Goal: Information Seeking & Learning: Learn about a topic

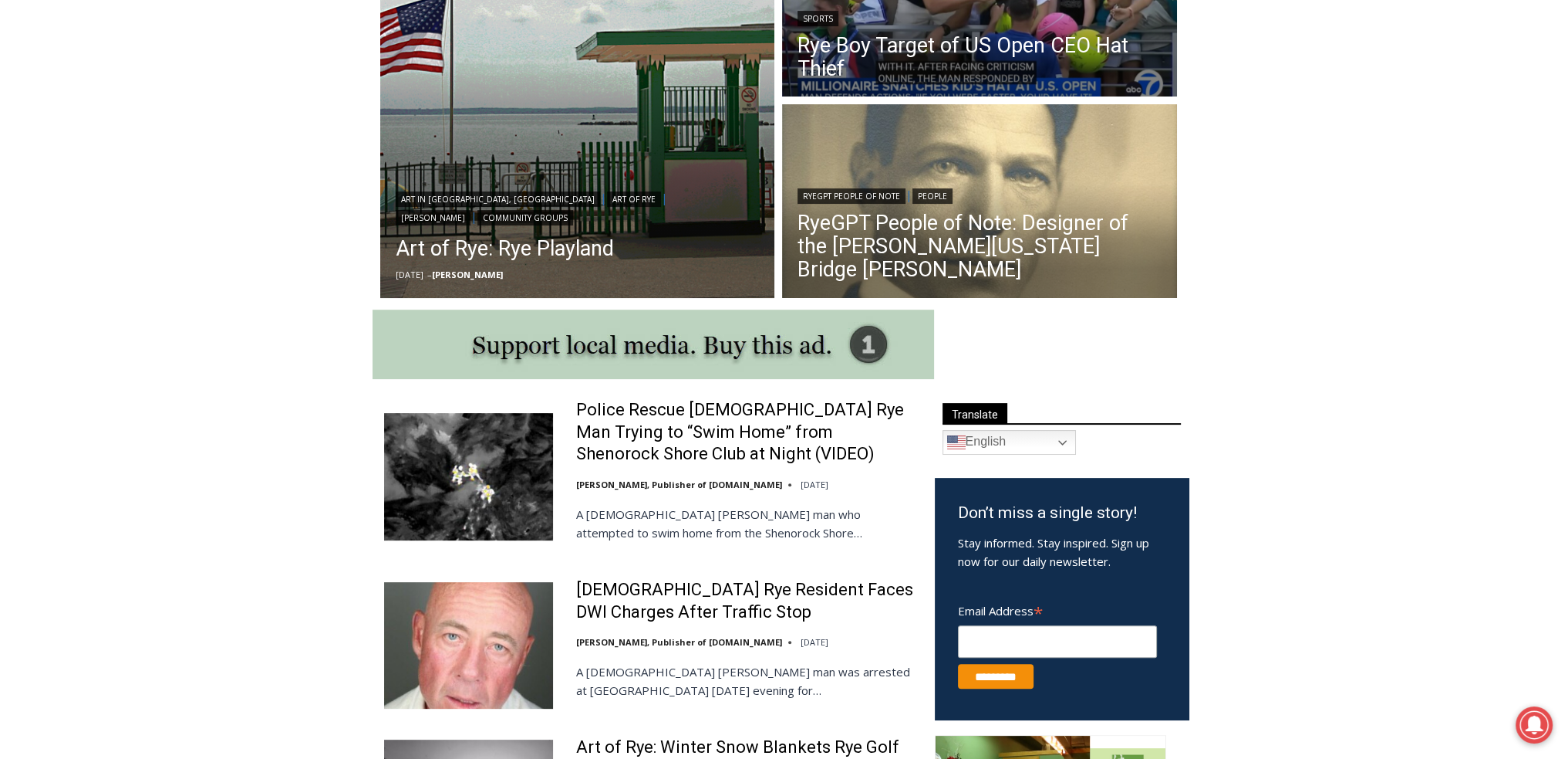
scroll to position [618, 0]
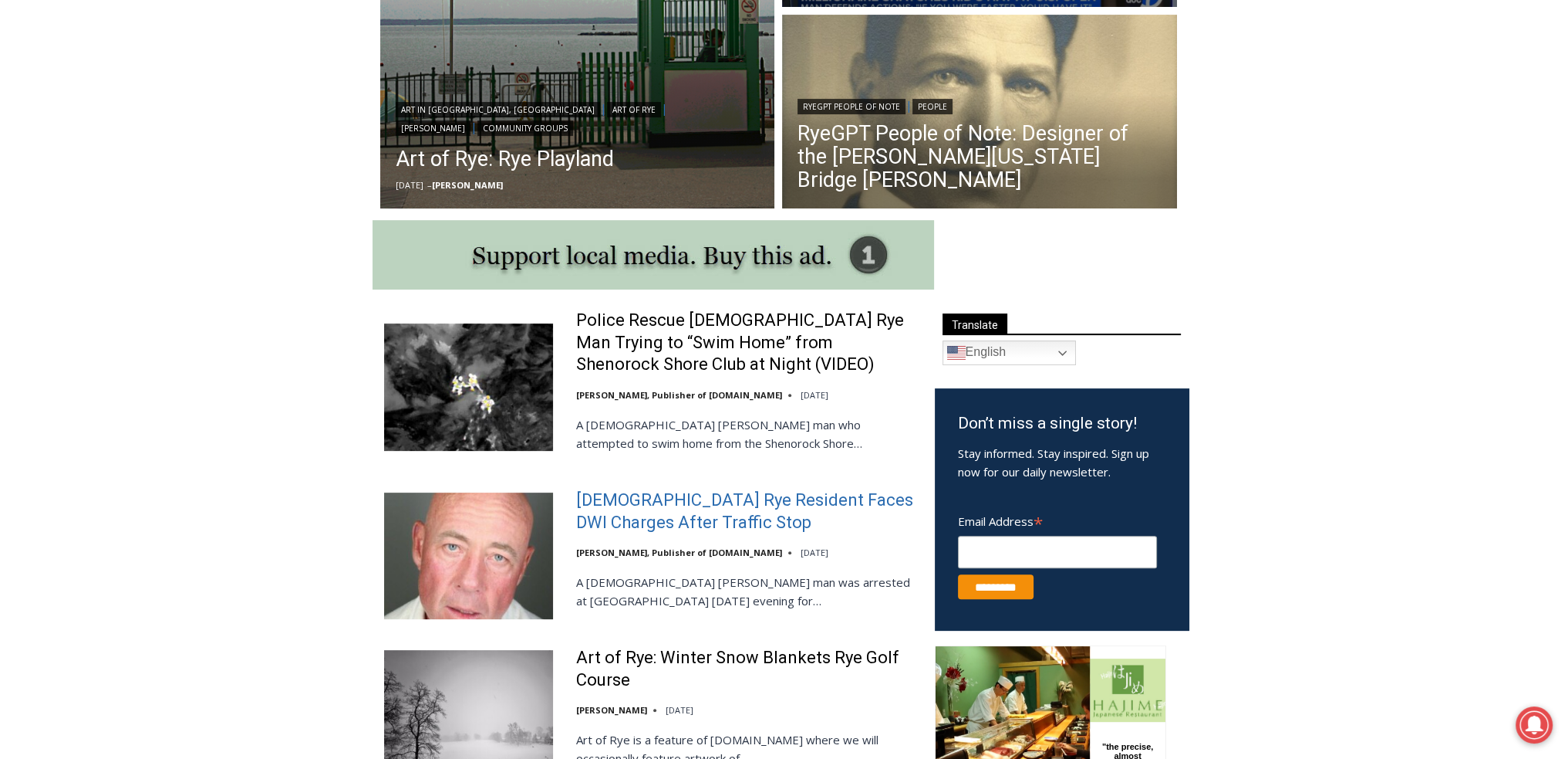
click at [686, 534] on link "56-Year-Old Rye Resident Faces DWI Charges After Traffic Stop" at bounding box center [745, 511] width 339 height 44
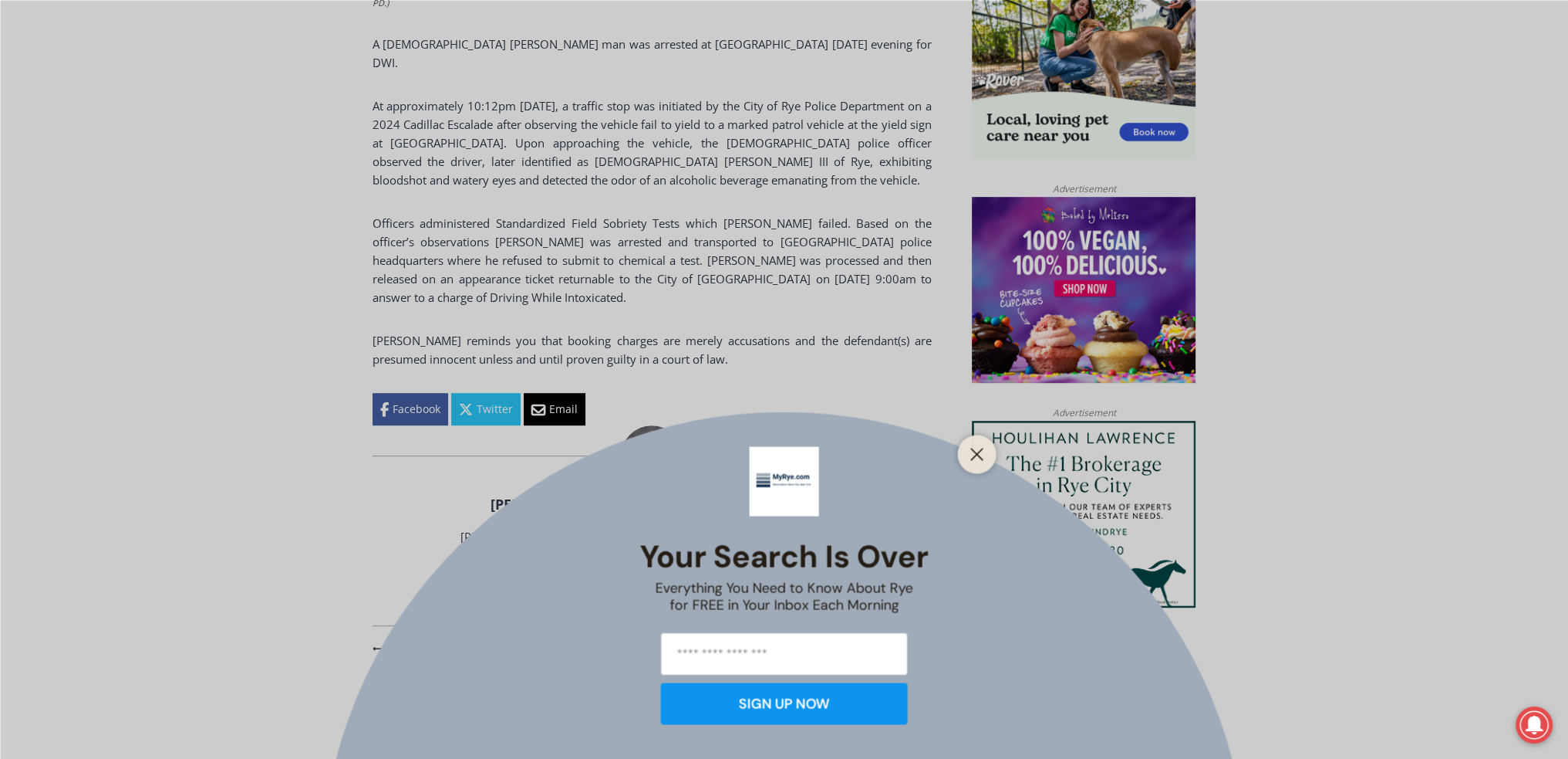
scroll to position [1074, 0]
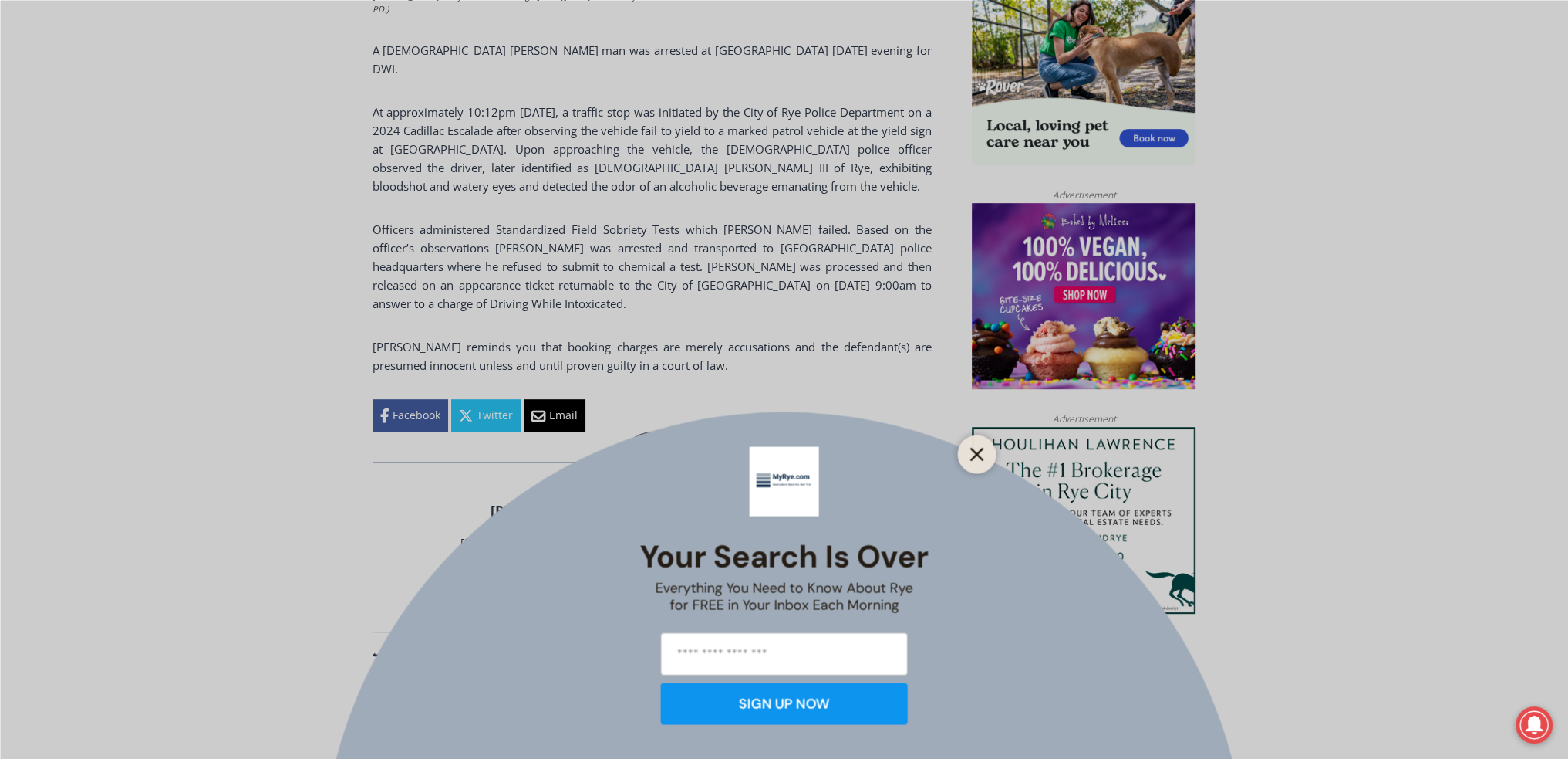
click at [976, 451] on icon "Close" at bounding box center [978, 454] width 14 height 14
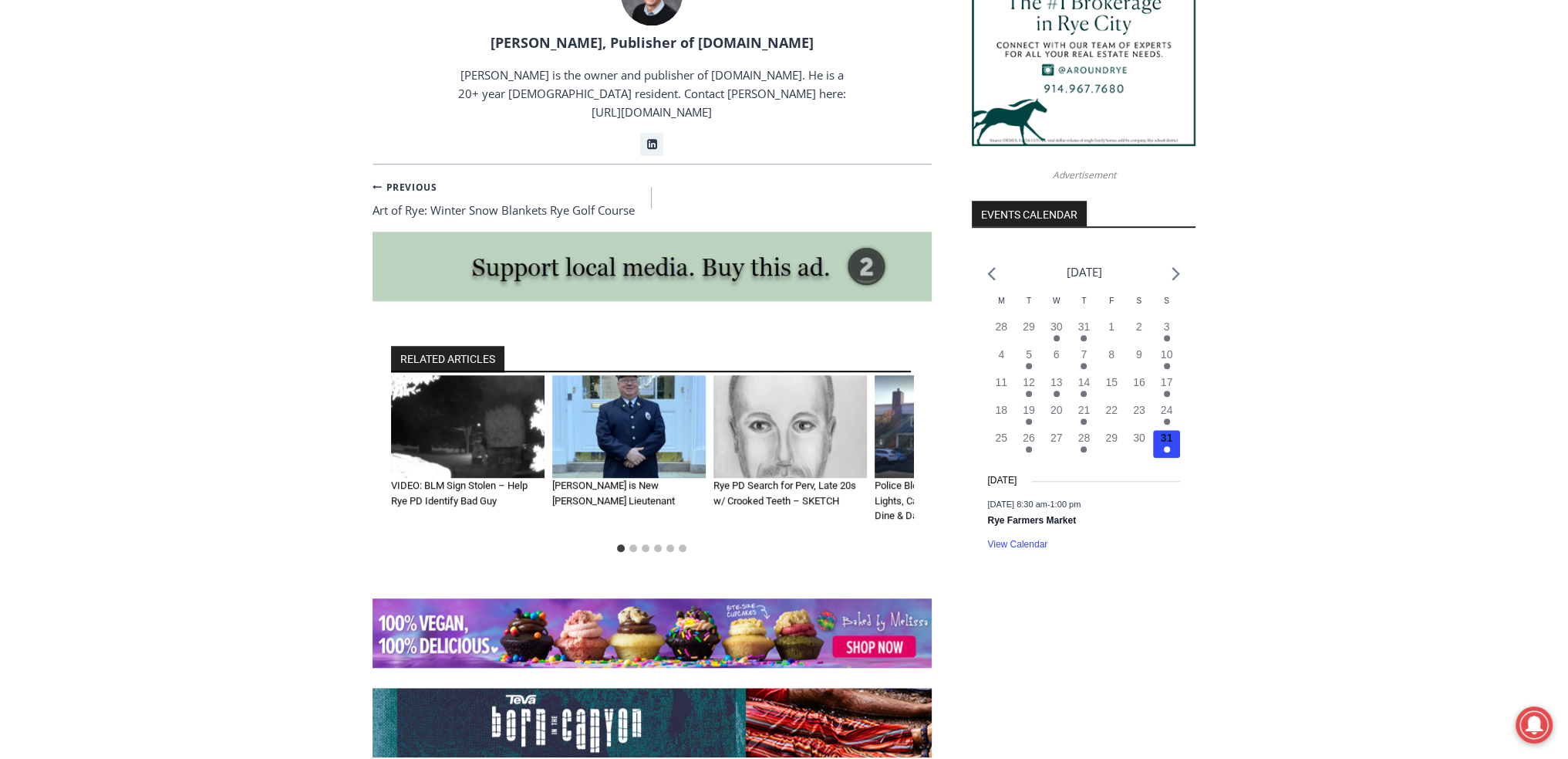
scroll to position [1536, 0]
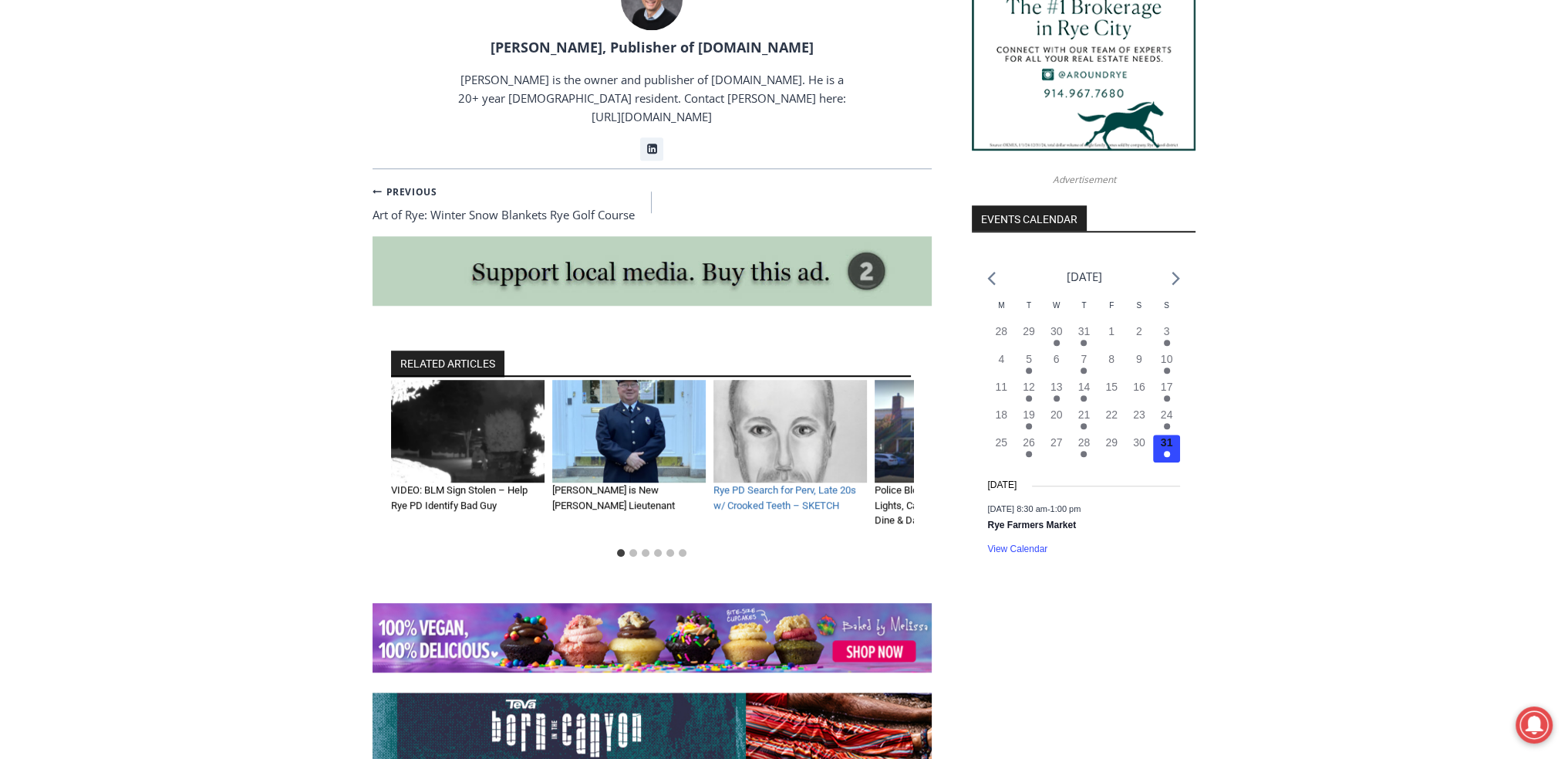
click at [811, 484] on link "Rye PD Search for Perv, Late 20s w/ Crooked Teeth – SKETCH" at bounding box center [785, 497] width 143 height 27
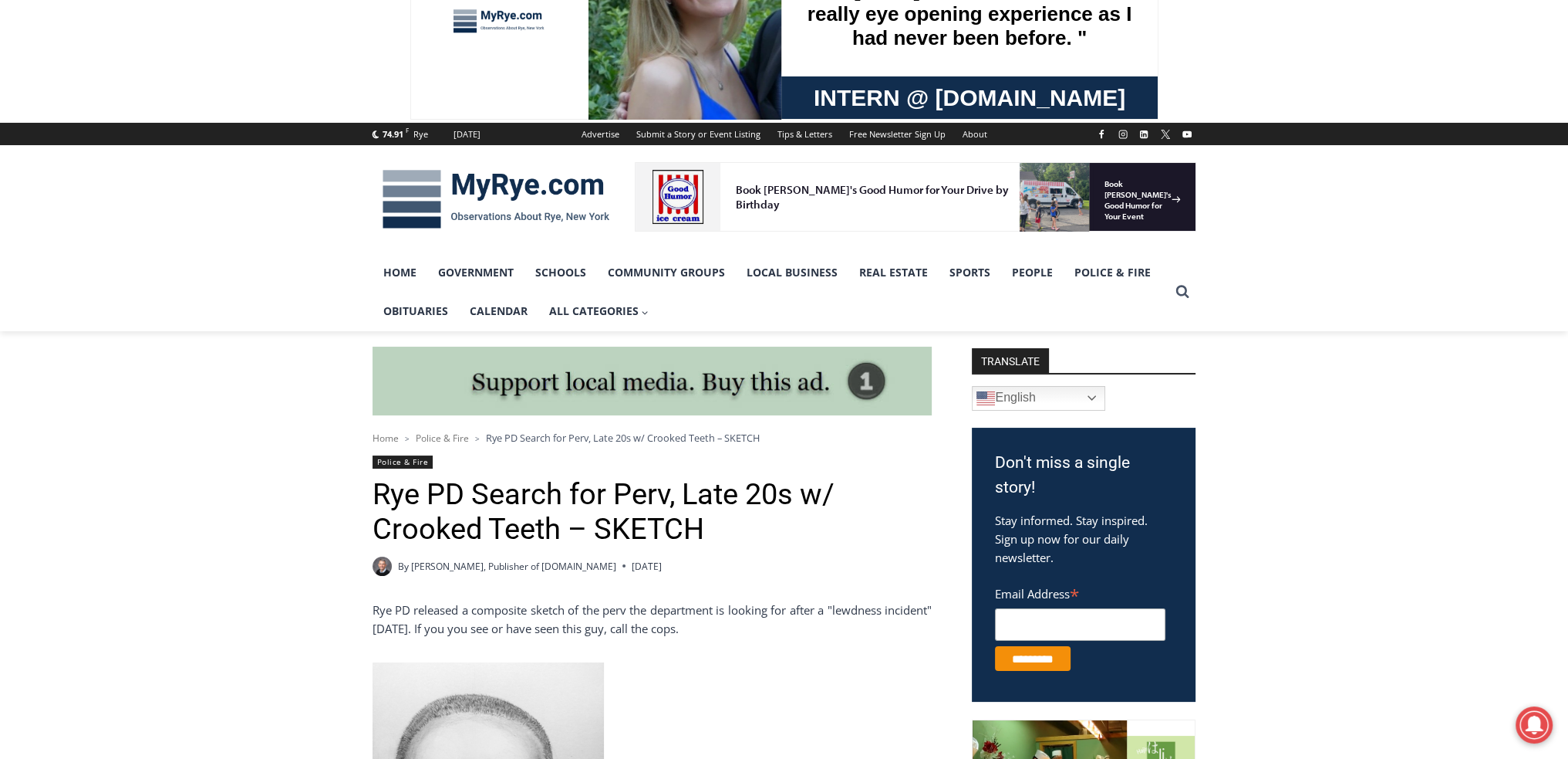
scroll to position [386, 0]
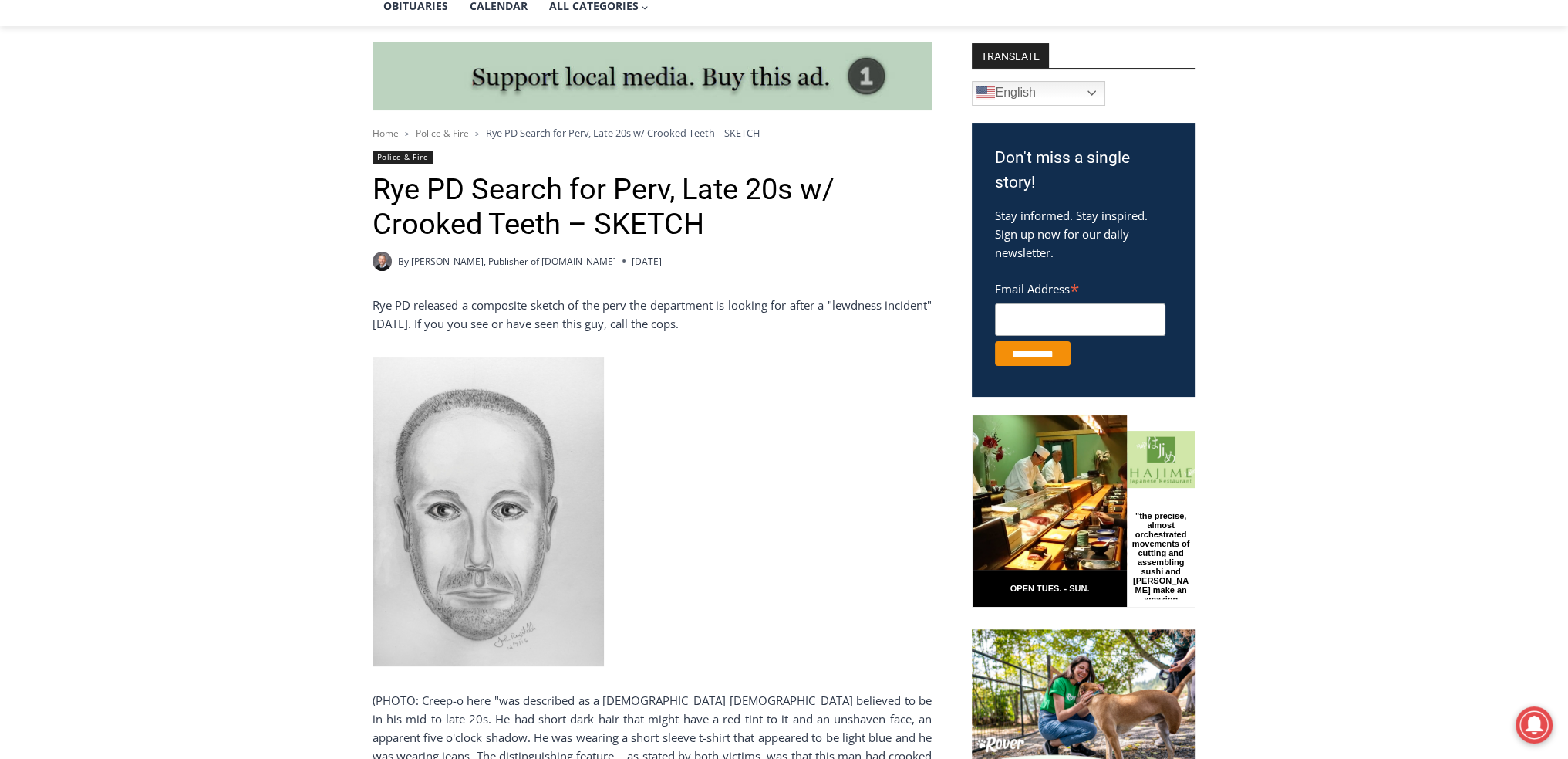
click at [516, 609] on img at bounding box center [488, 512] width 231 height 309
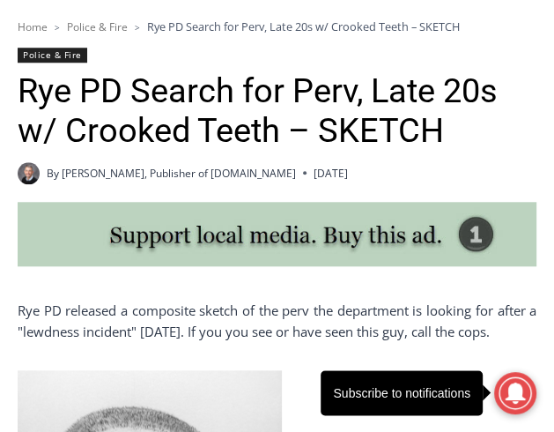
scroll to position [1145, 0]
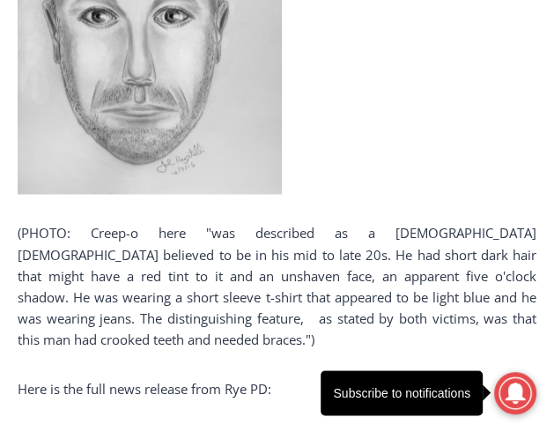
click at [226, 168] on img at bounding box center [150, 17] width 264 height 352
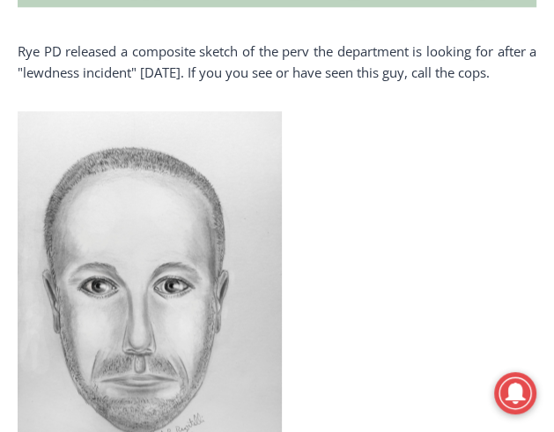
scroll to position [1057, 0]
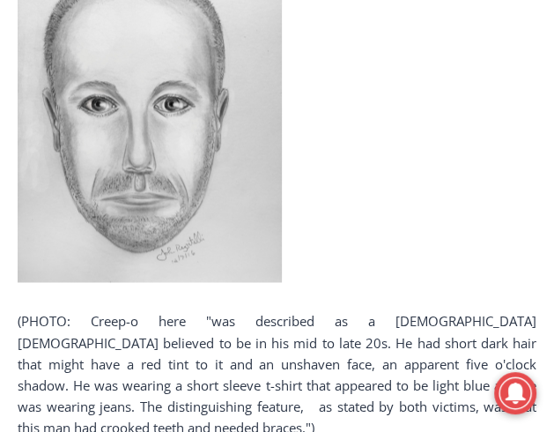
drag, startPoint x: 228, startPoint y: 227, endPoint x: 486, endPoint y: 172, distance: 263.9
click at [486, 172] on link at bounding box center [277, 106] width 519 height 352
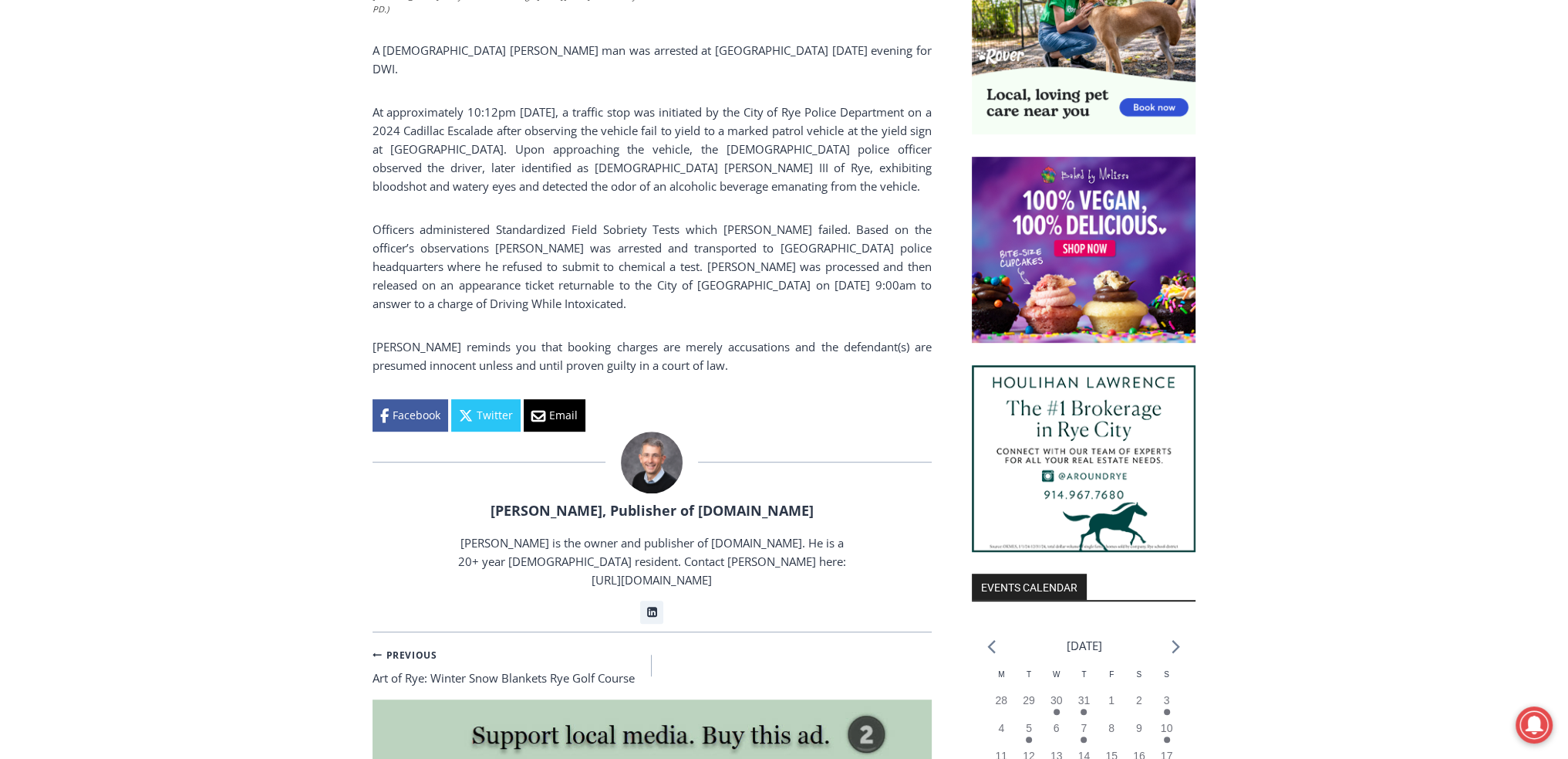
scroll to position [738, 0]
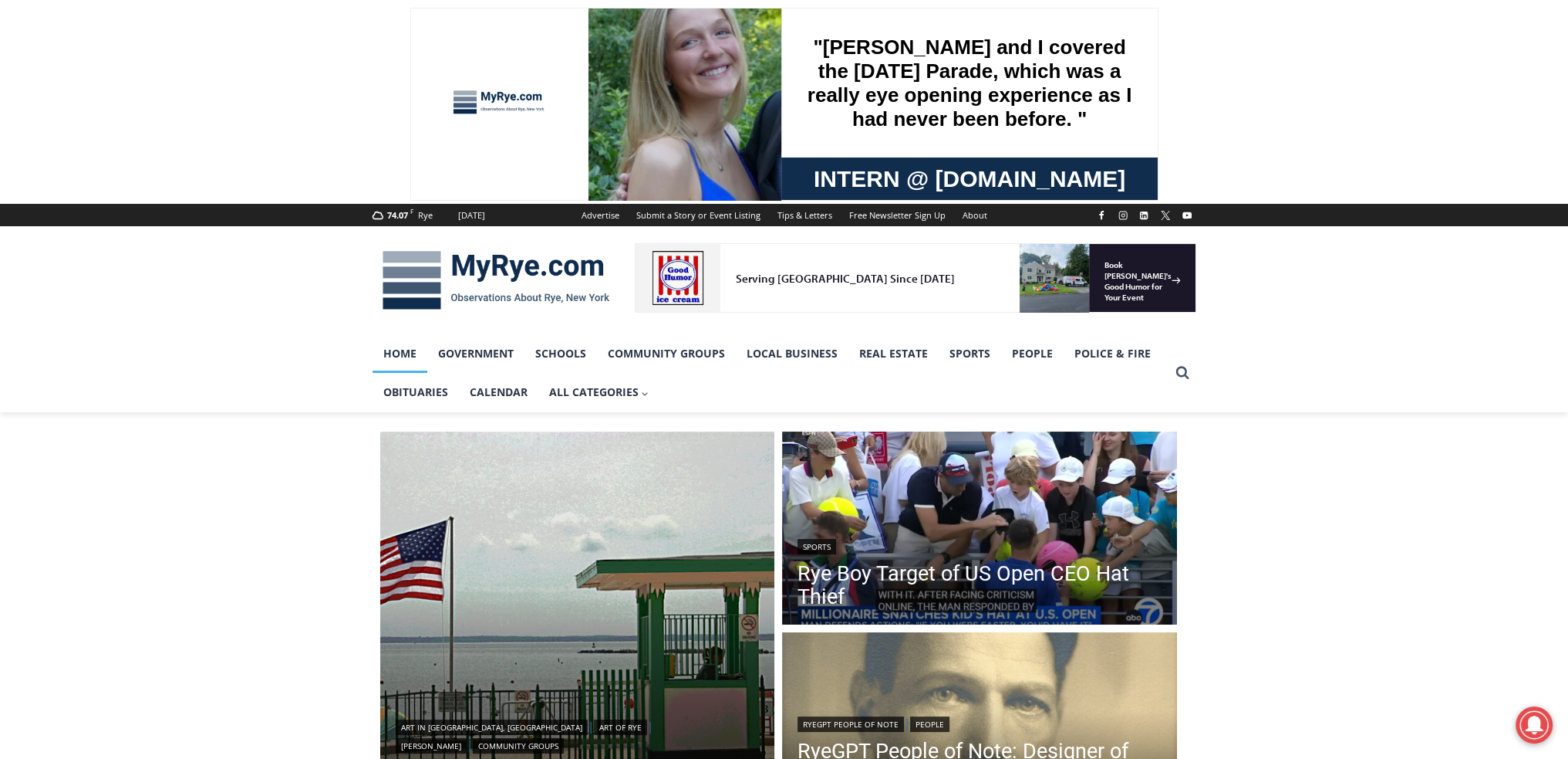
scroll to position [154, 0]
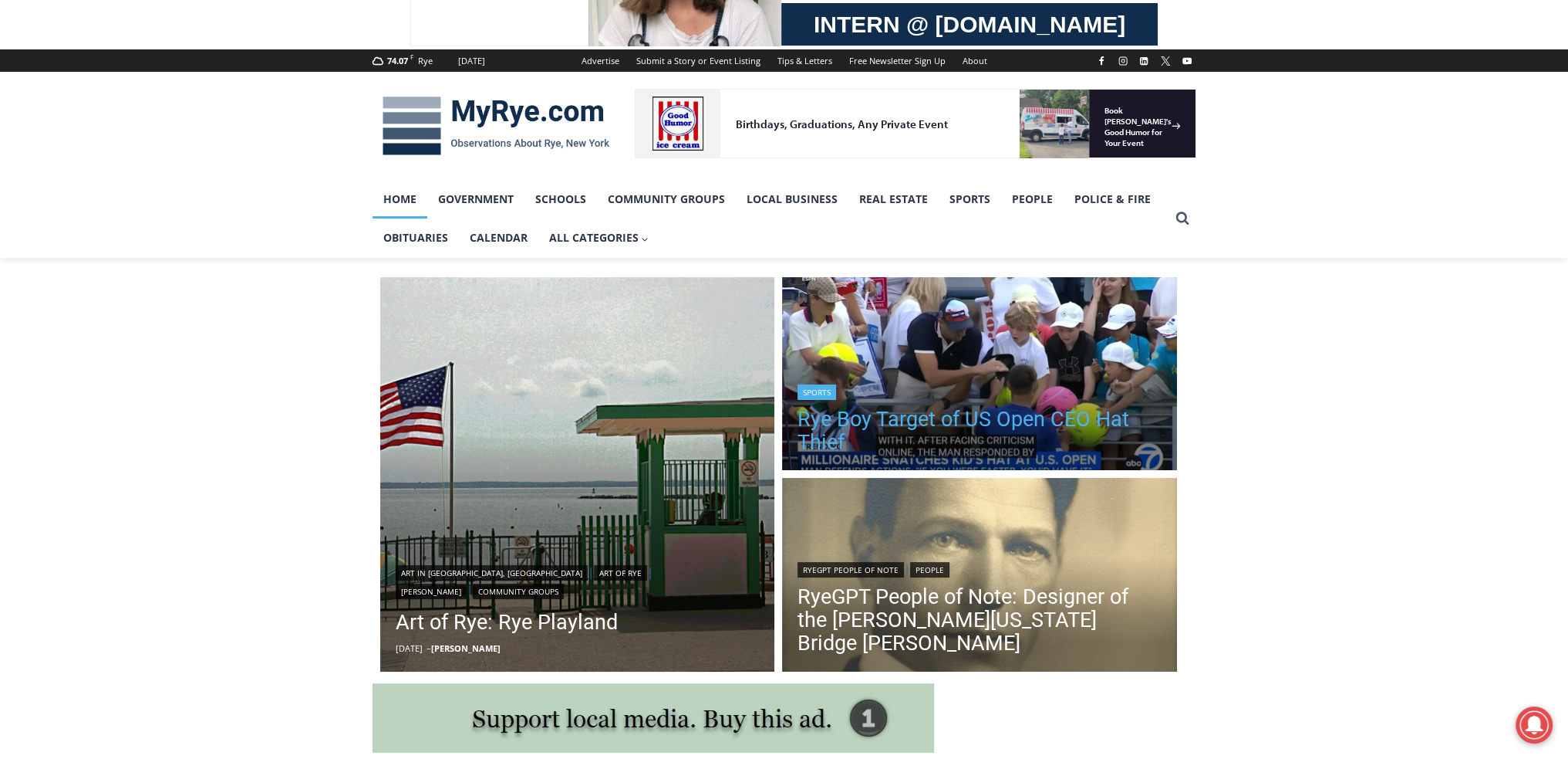
click at [961, 422] on link "Rye Boy Target of US Open CEO Hat Thief" at bounding box center [980, 430] width 364 height 46
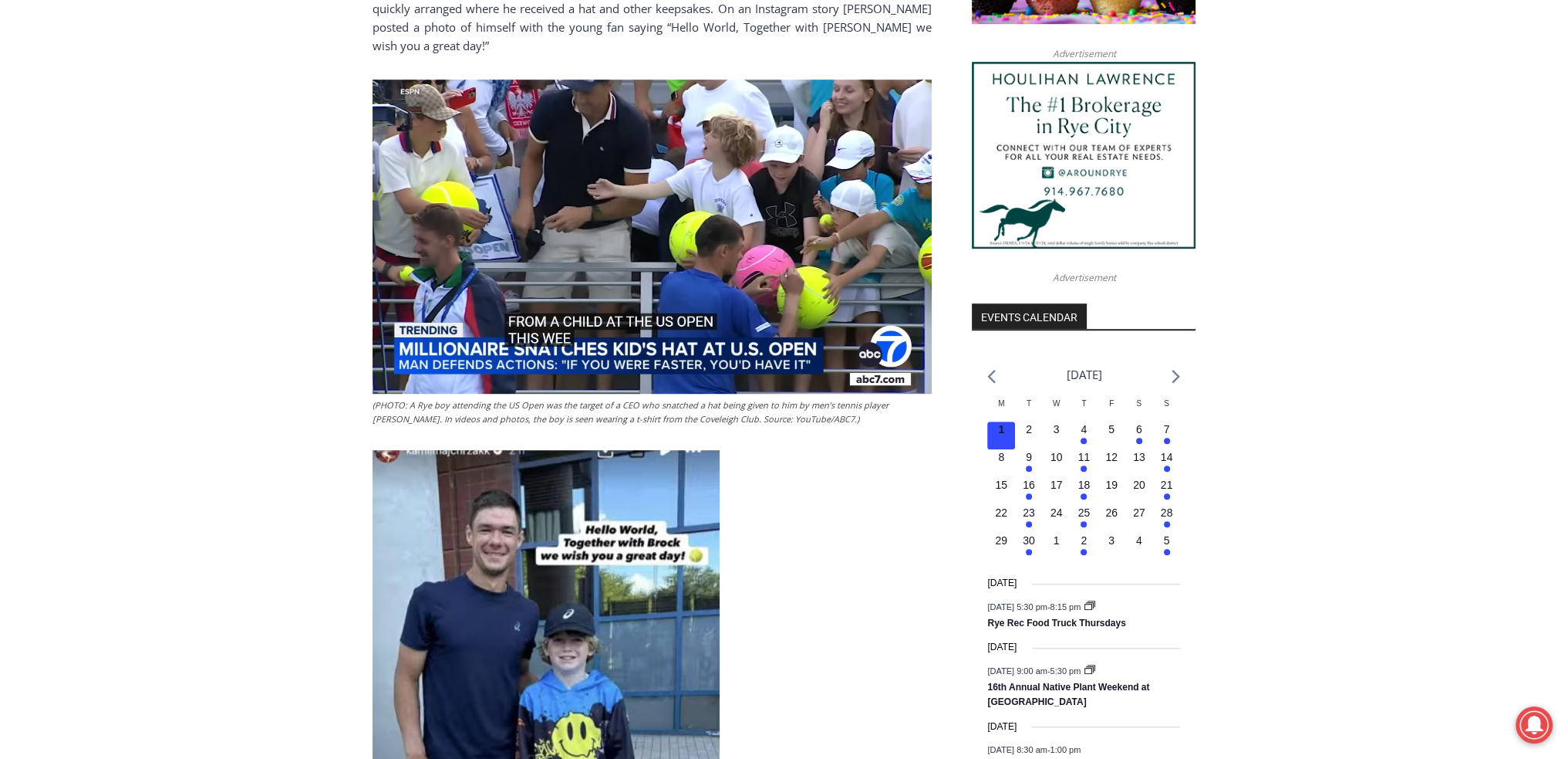
scroll to position [1246, 0]
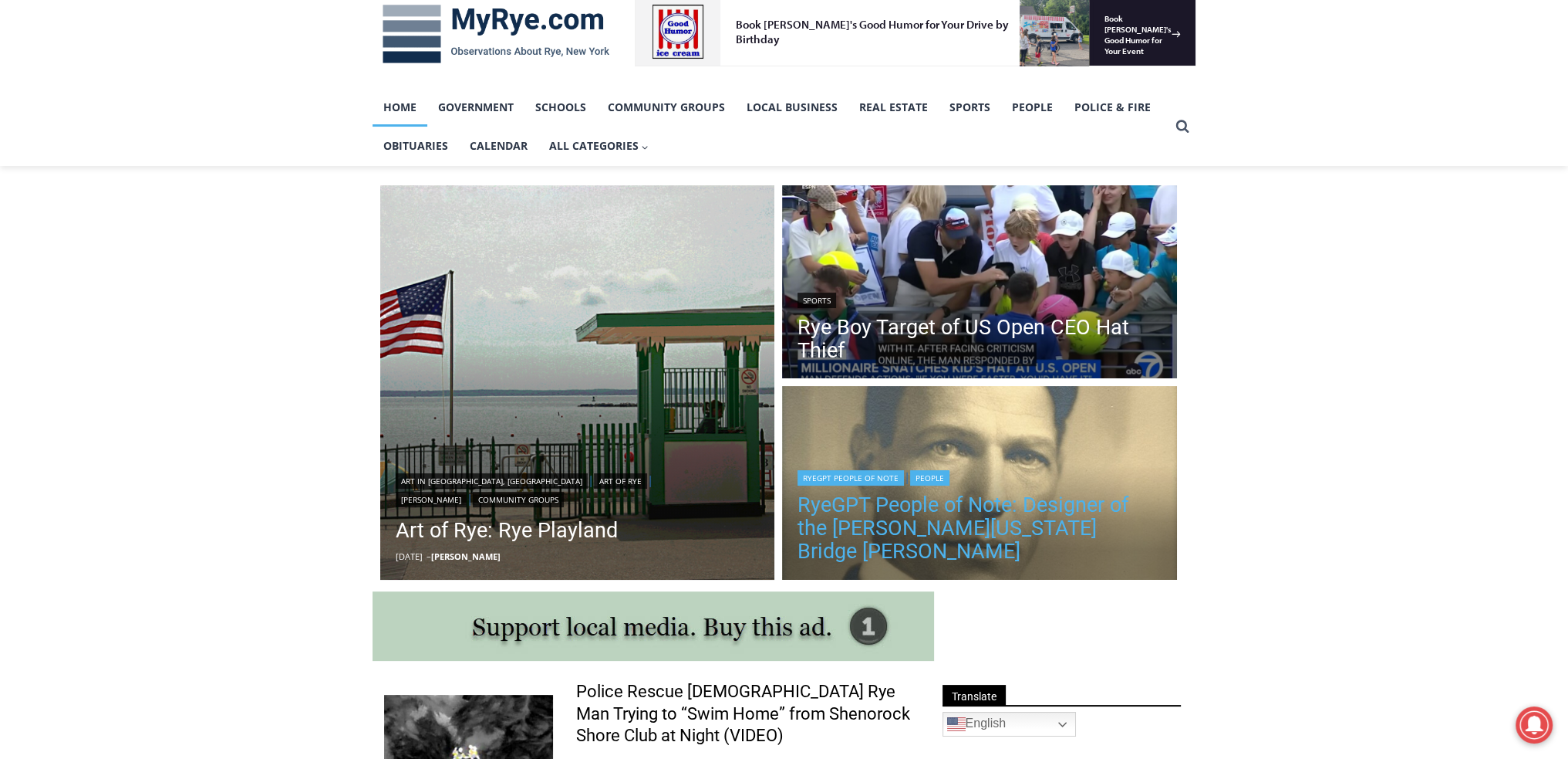
scroll to position [309, 0]
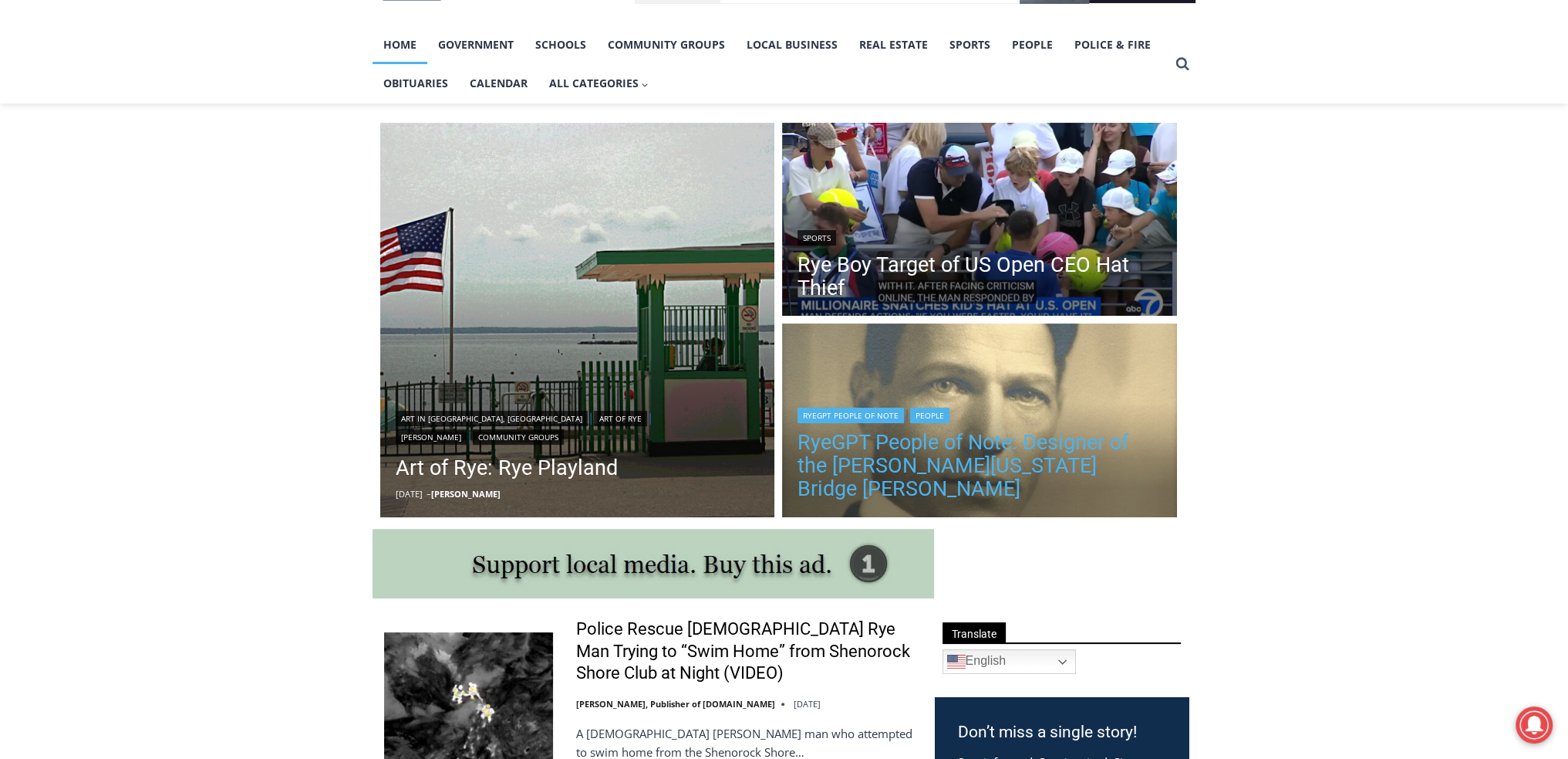
click at [893, 472] on link "RyeGPT People of Note: Designer of the [PERSON_NAME][US_STATE] Bridge [PERSON_N…" at bounding box center [980, 465] width 364 height 69
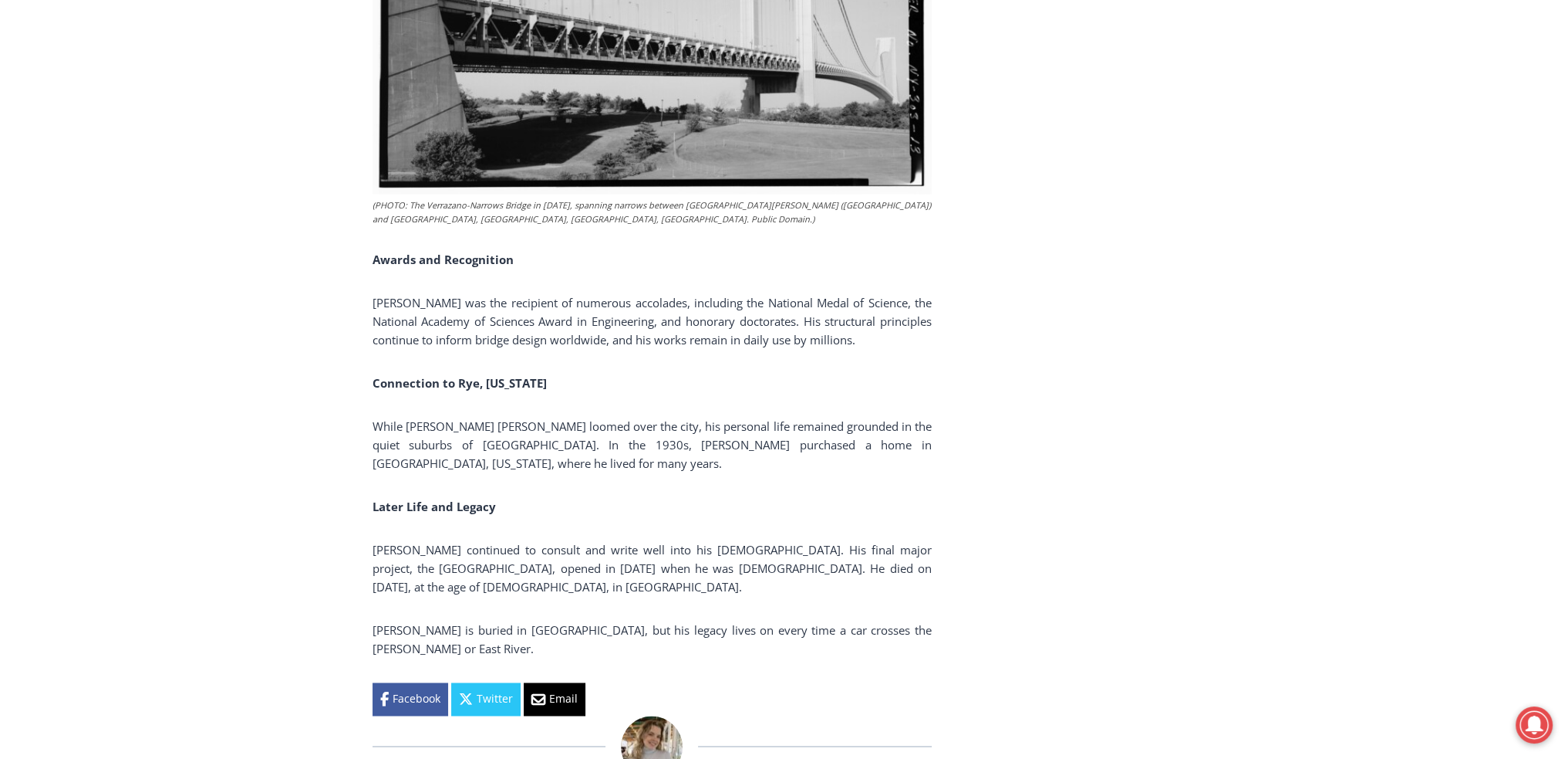
scroll to position [3134, 0]
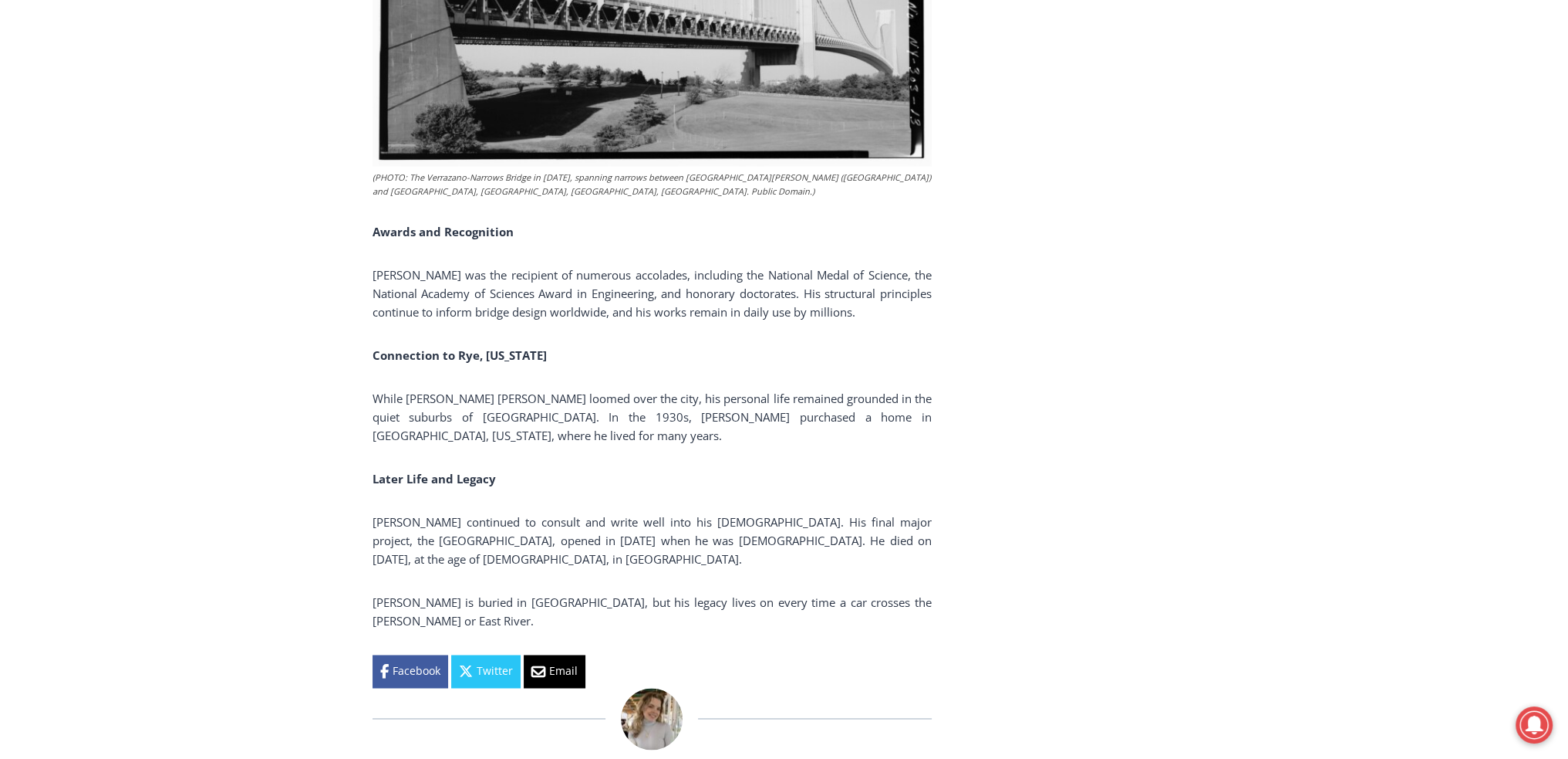
click at [399, 514] on span "[PERSON_NAME] continued to consult and write well into his [DEMOGRAPHIC_DATA]. …" at bounding box center [652, 541] width 559 height 53
